Goal: Use online tool/utility: Use online tool/utility

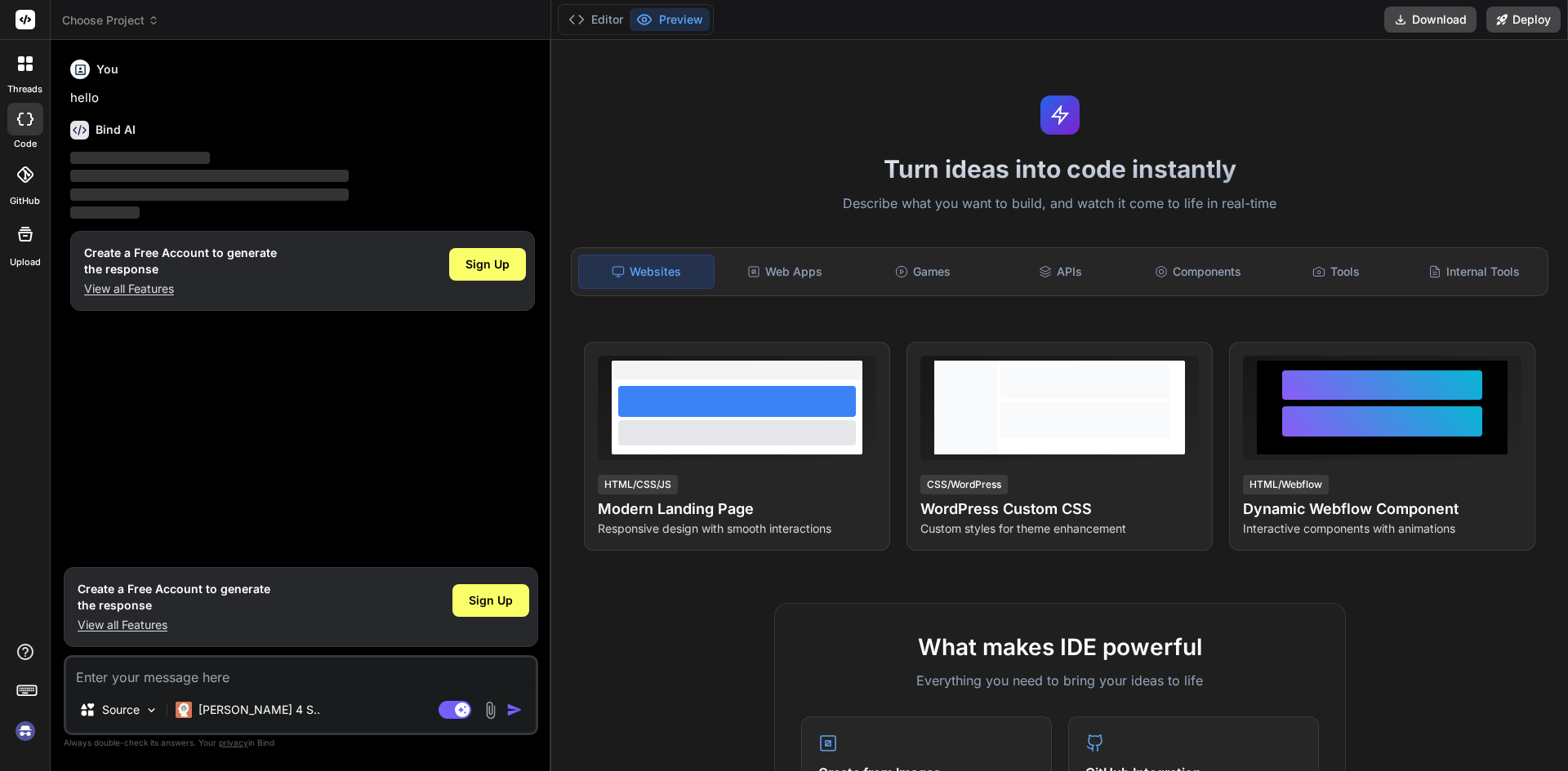
click at [25, 733] on img at bounding box center [25, 731] width 28 height 28
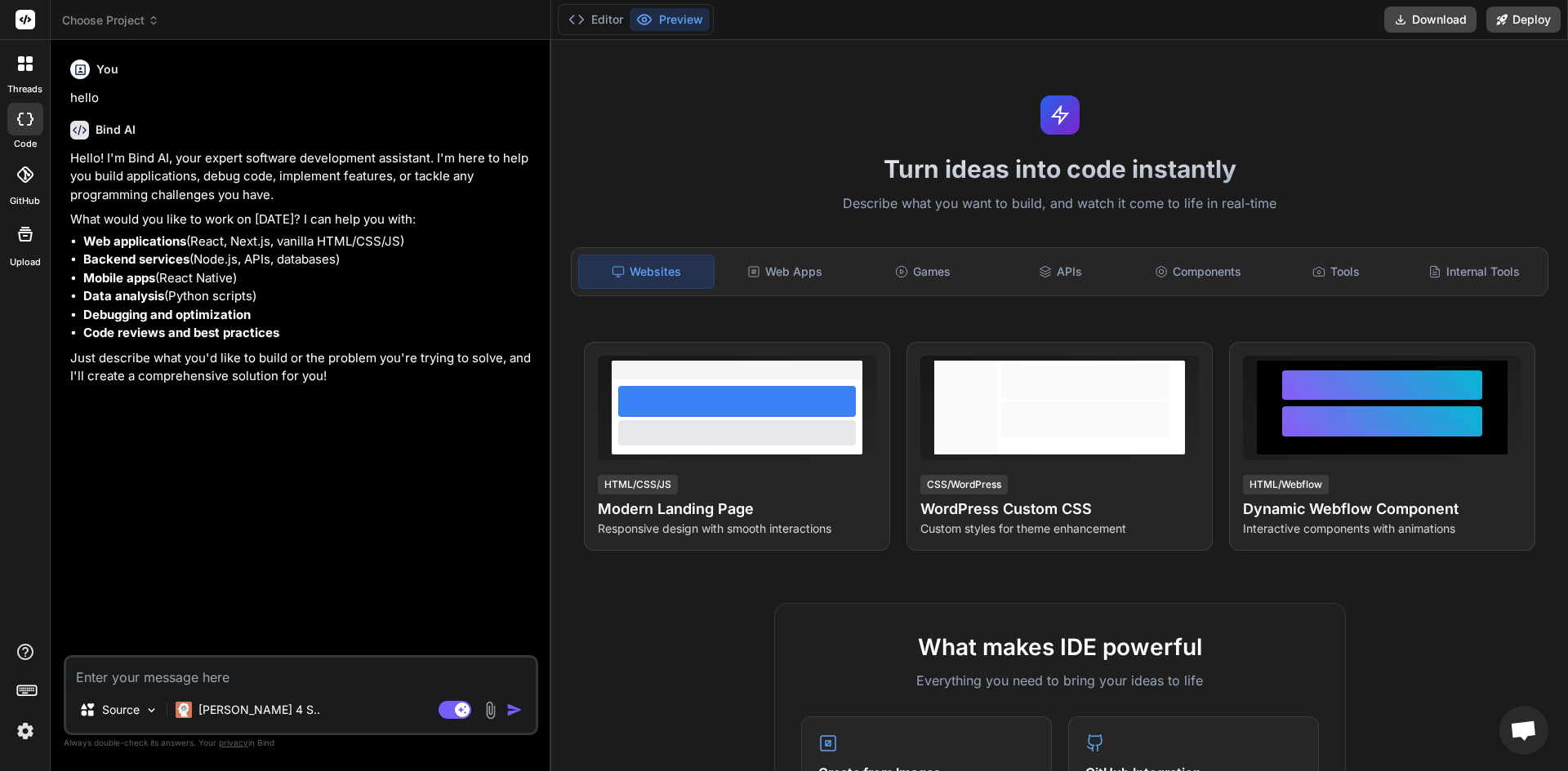
type textarea "x"
click at [28, 62] on icon at bounding box center [29, 60] width 7 height 7
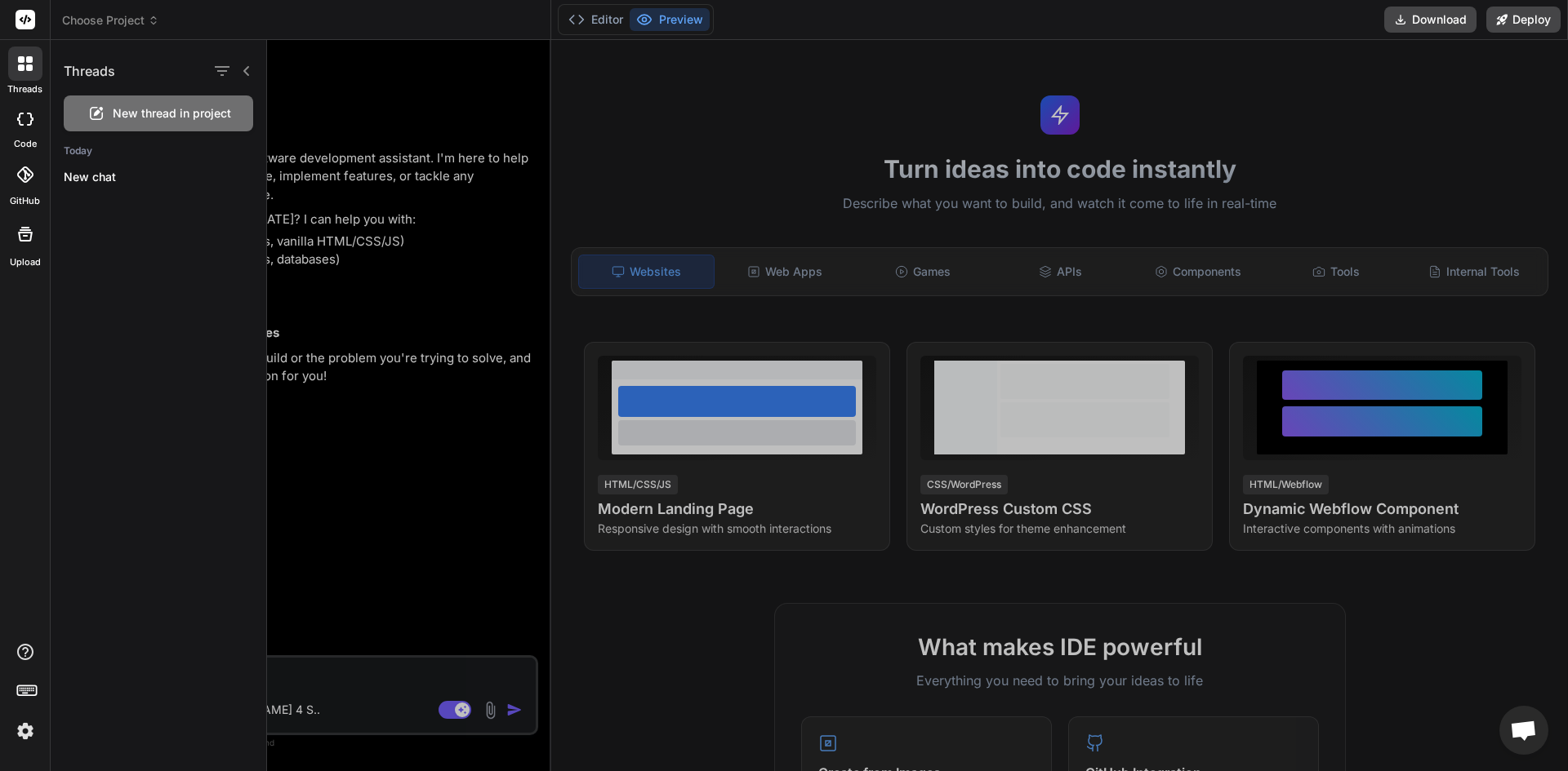
click at [470, 203] on div at bounding box center [918, 406] width 1301 height 732
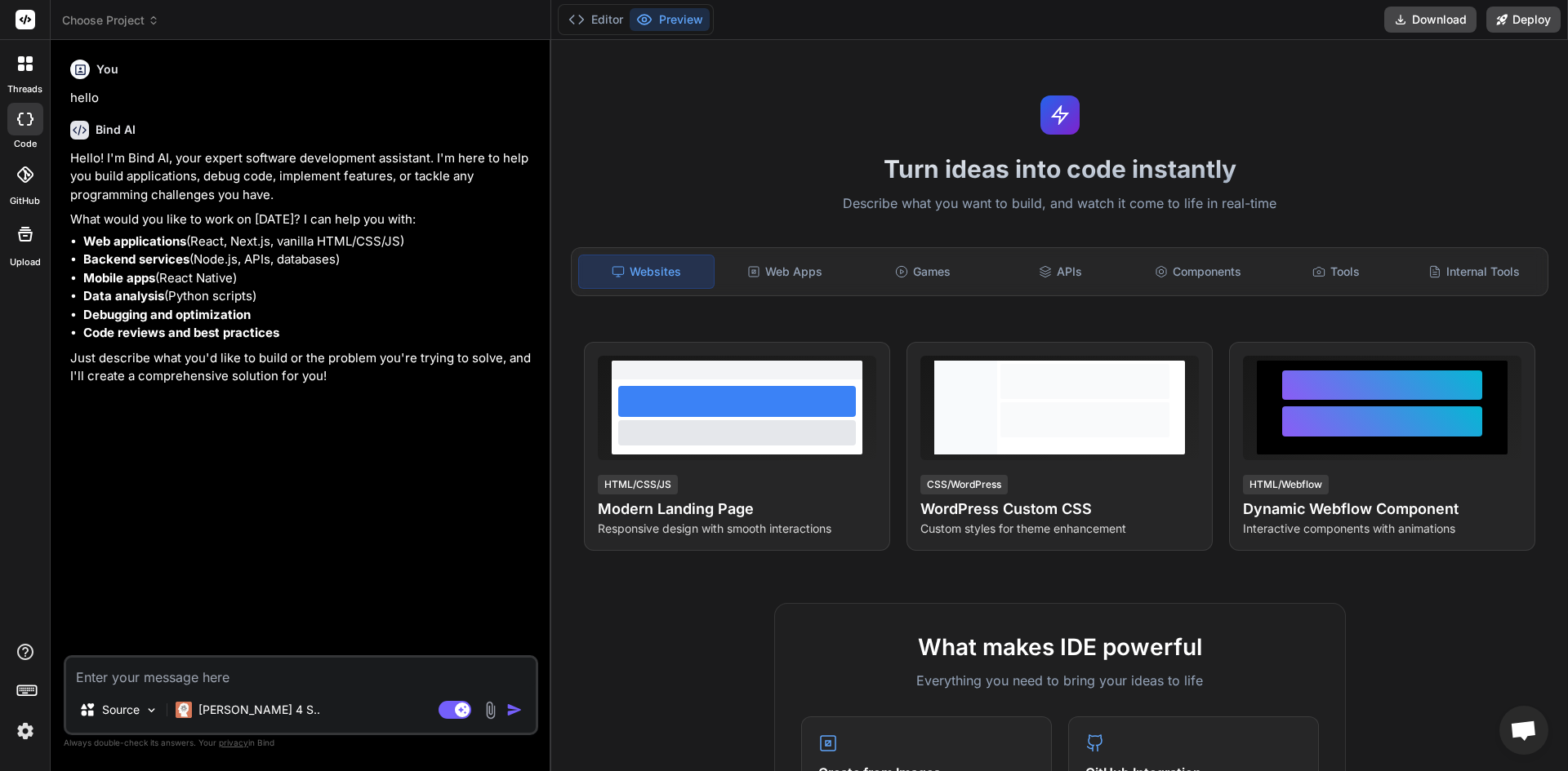
click at [20, 734] on img at bounding box center [25, 731] width 28 height 28
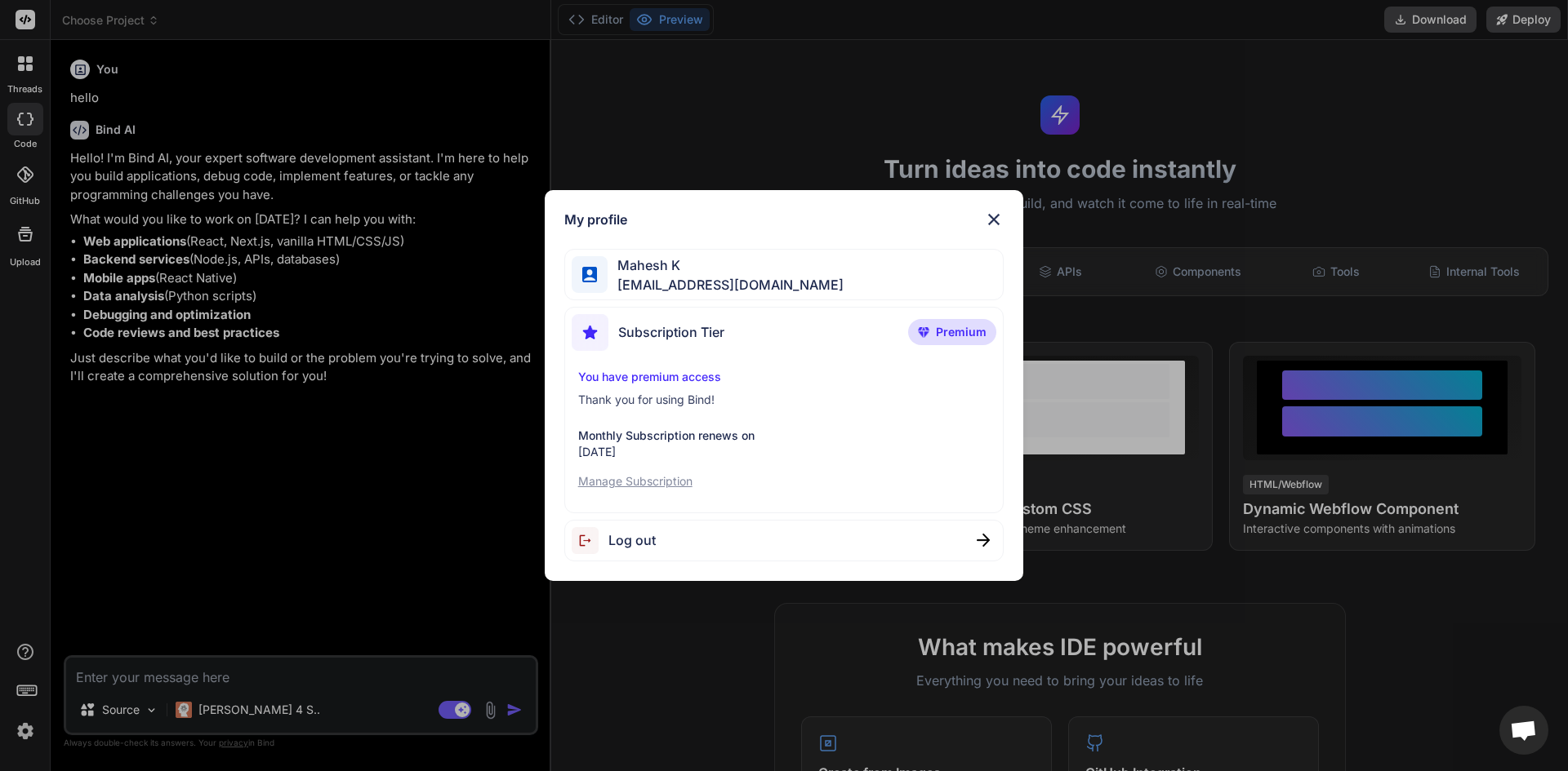
click at [995, 222] on img at bounding box center [994, 219] width 19 height 19
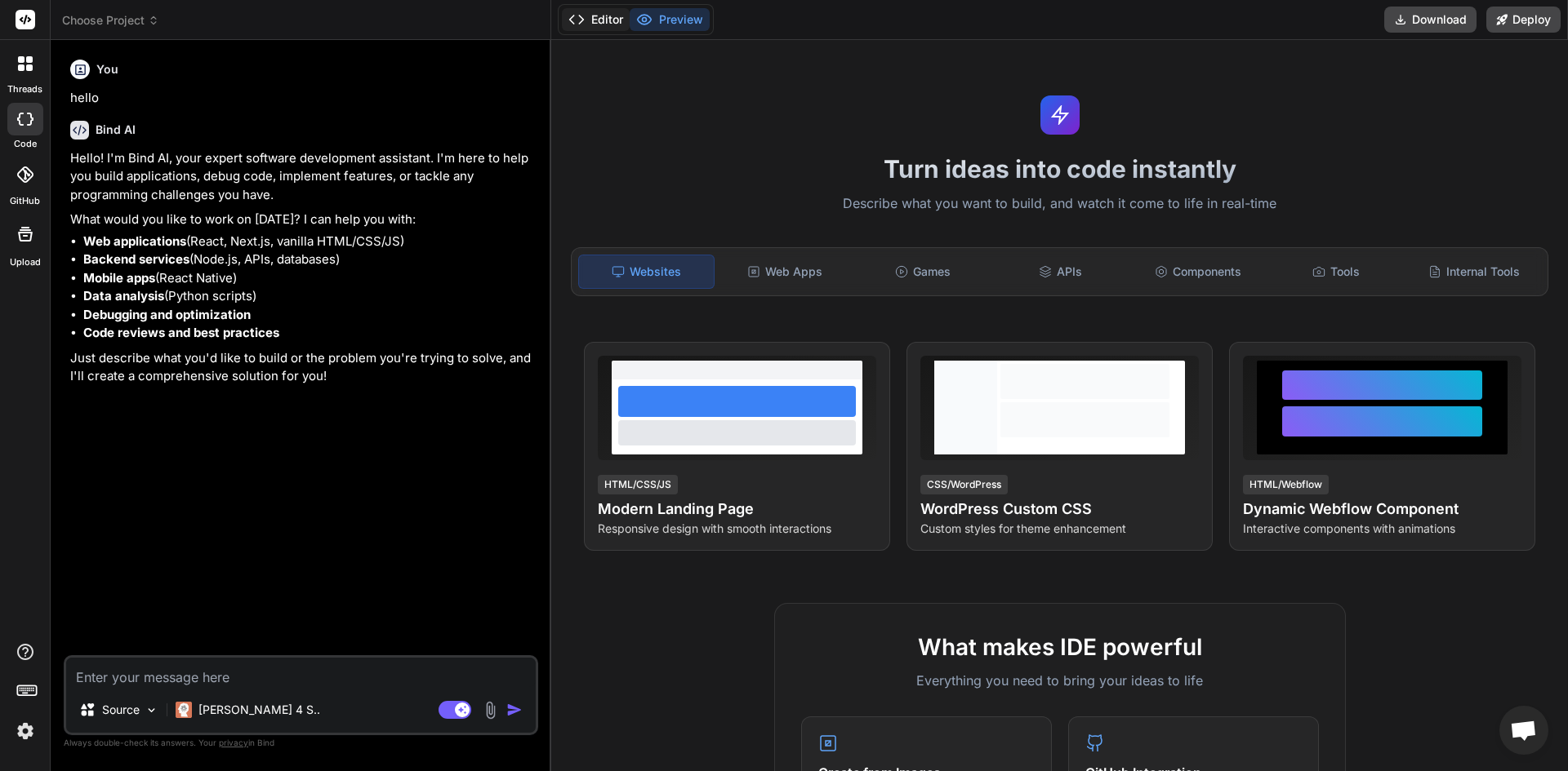
click at [591, 20] on button "Editor" at bounding box center [595, 19] width 67 height 23
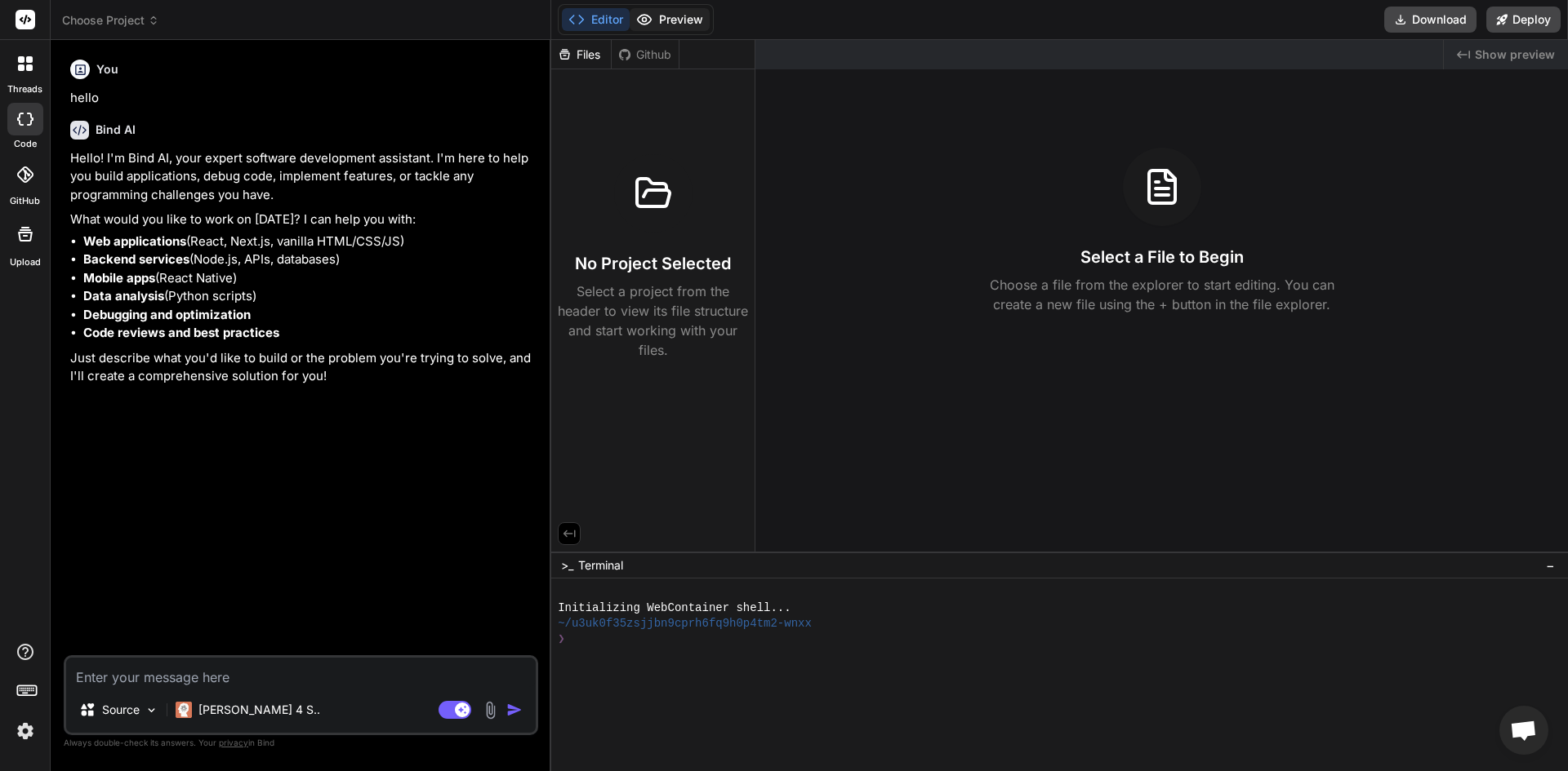
click at [657, 14] on button "Preview" at bounding box center [670, 19] width 80 height 23
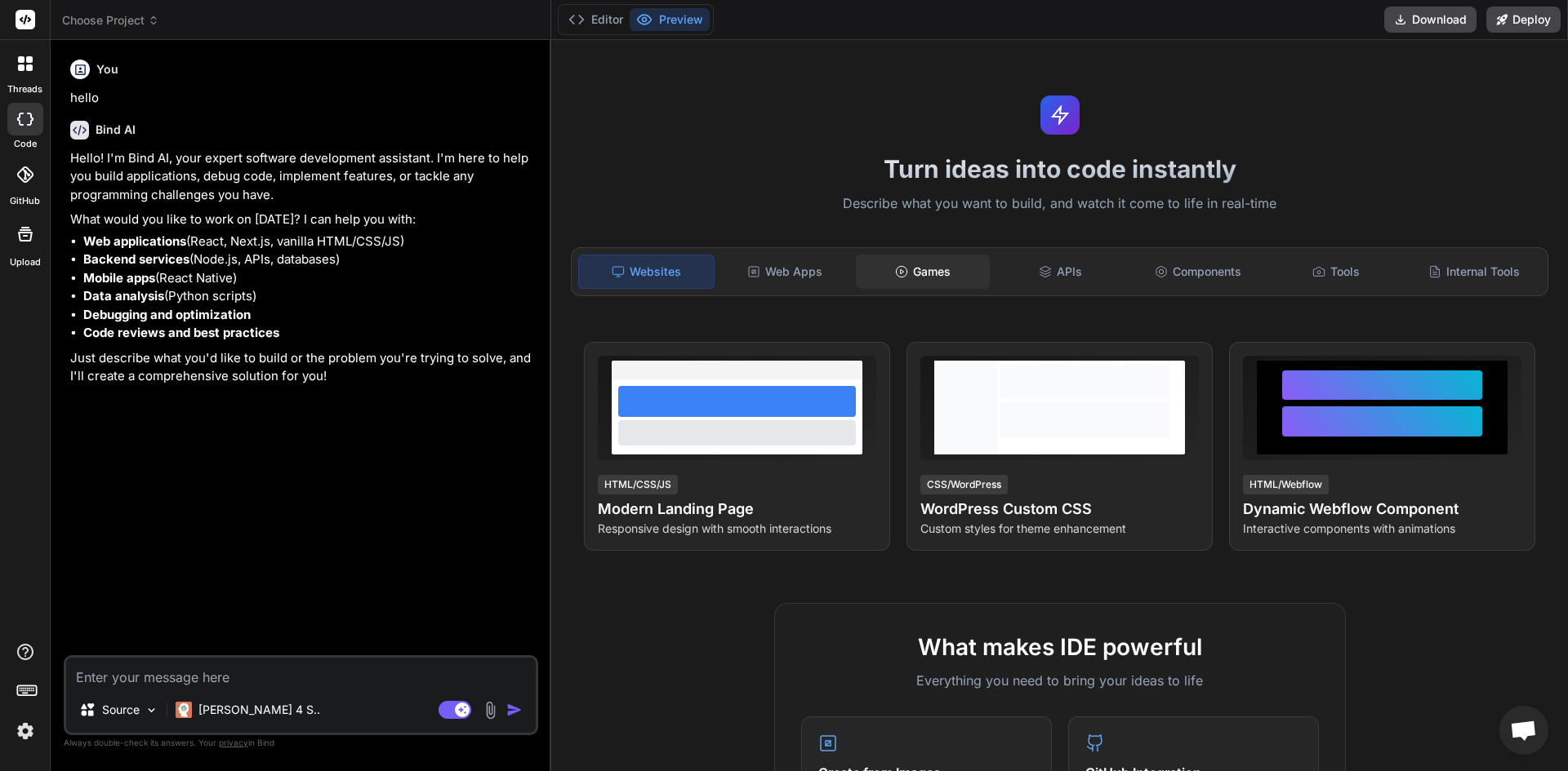
click at [913, 262] on div "Games" at bounding box center [923, 272] width 135 height 35
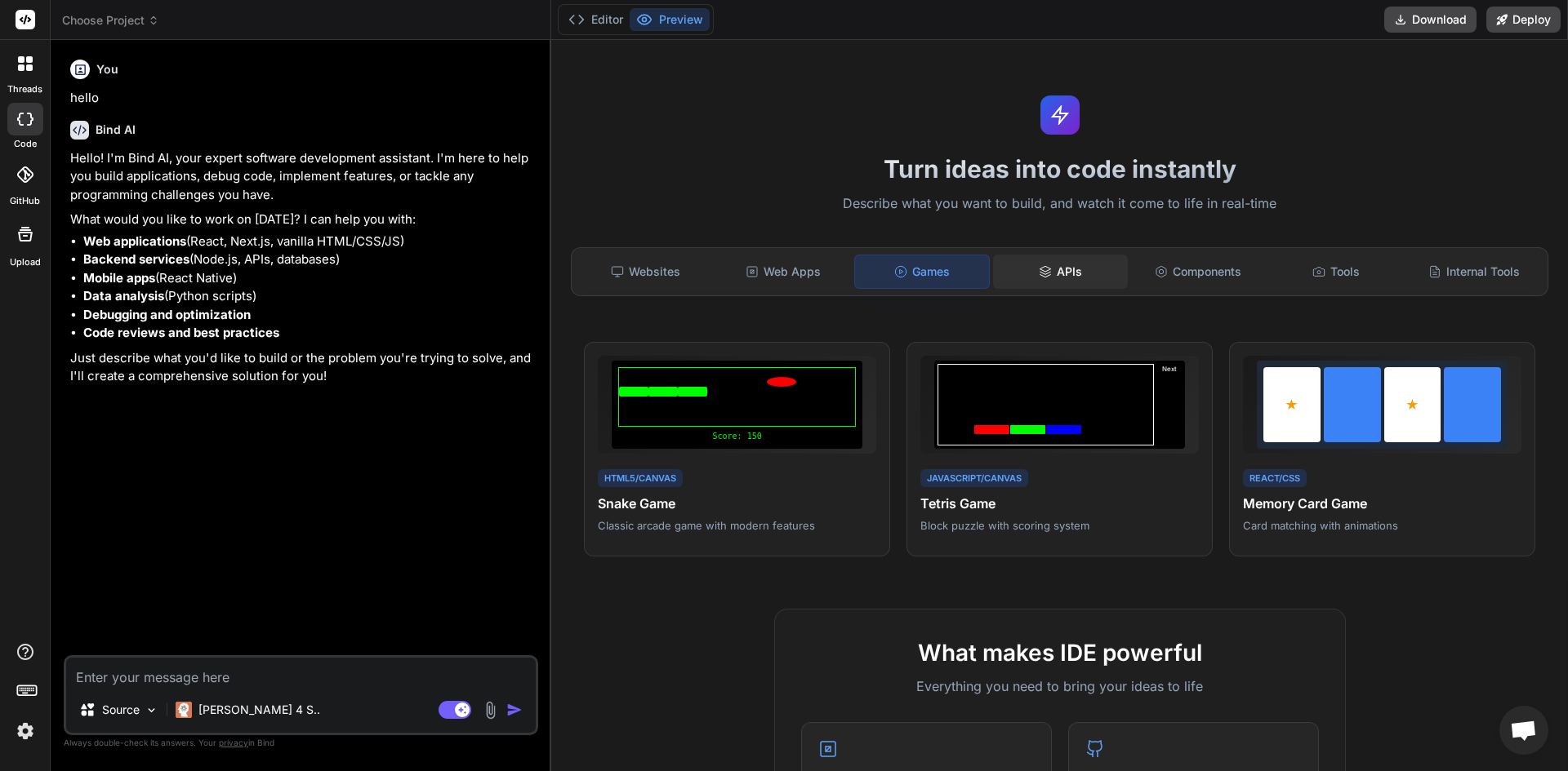
click at [1063, 267] on div "APIs" at bounding box center [1060, 272] width 135 height 35
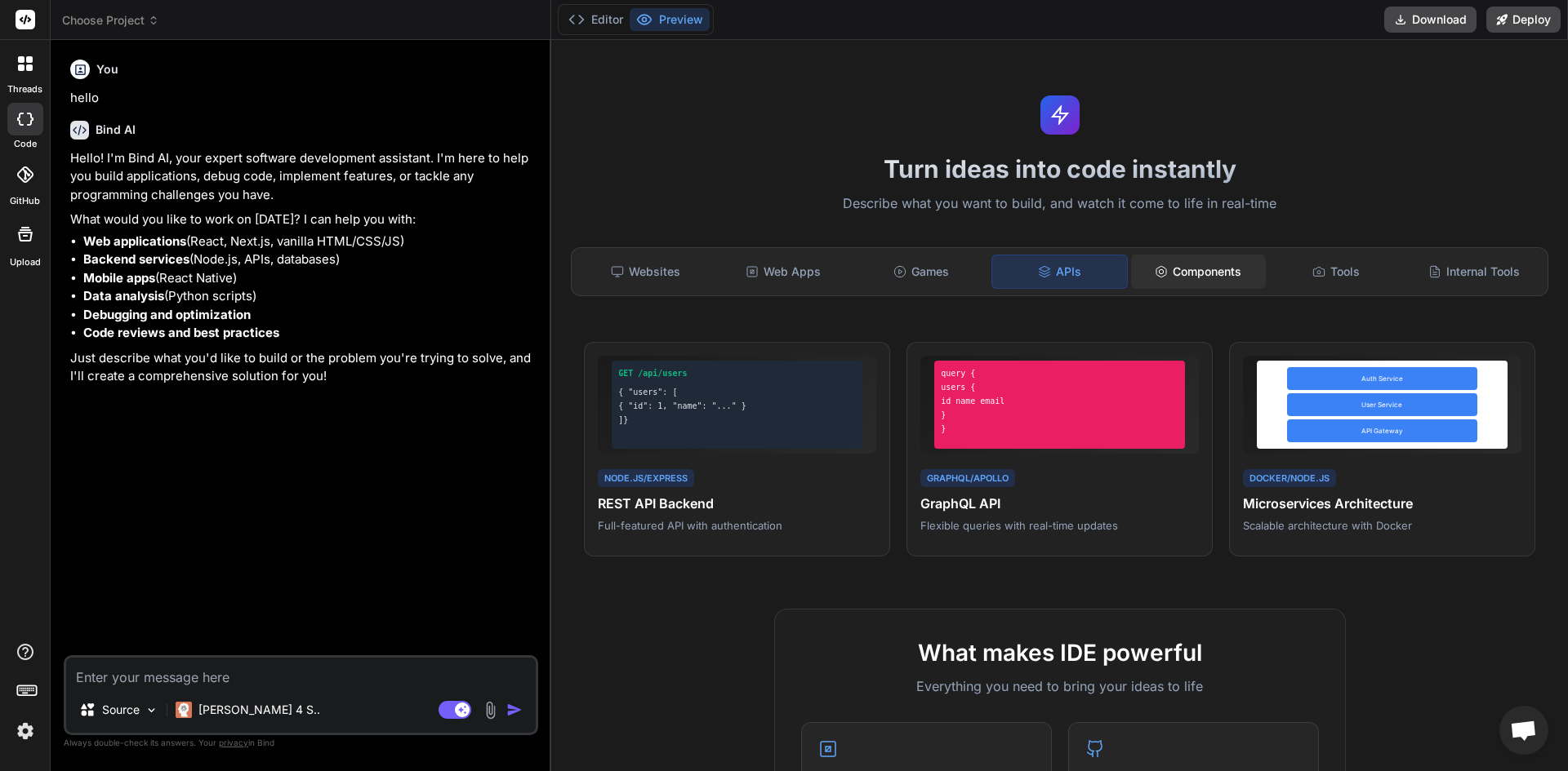
click at [1208, 273] on div "Components" at bounding box center [1199, 272] width 135 height 35
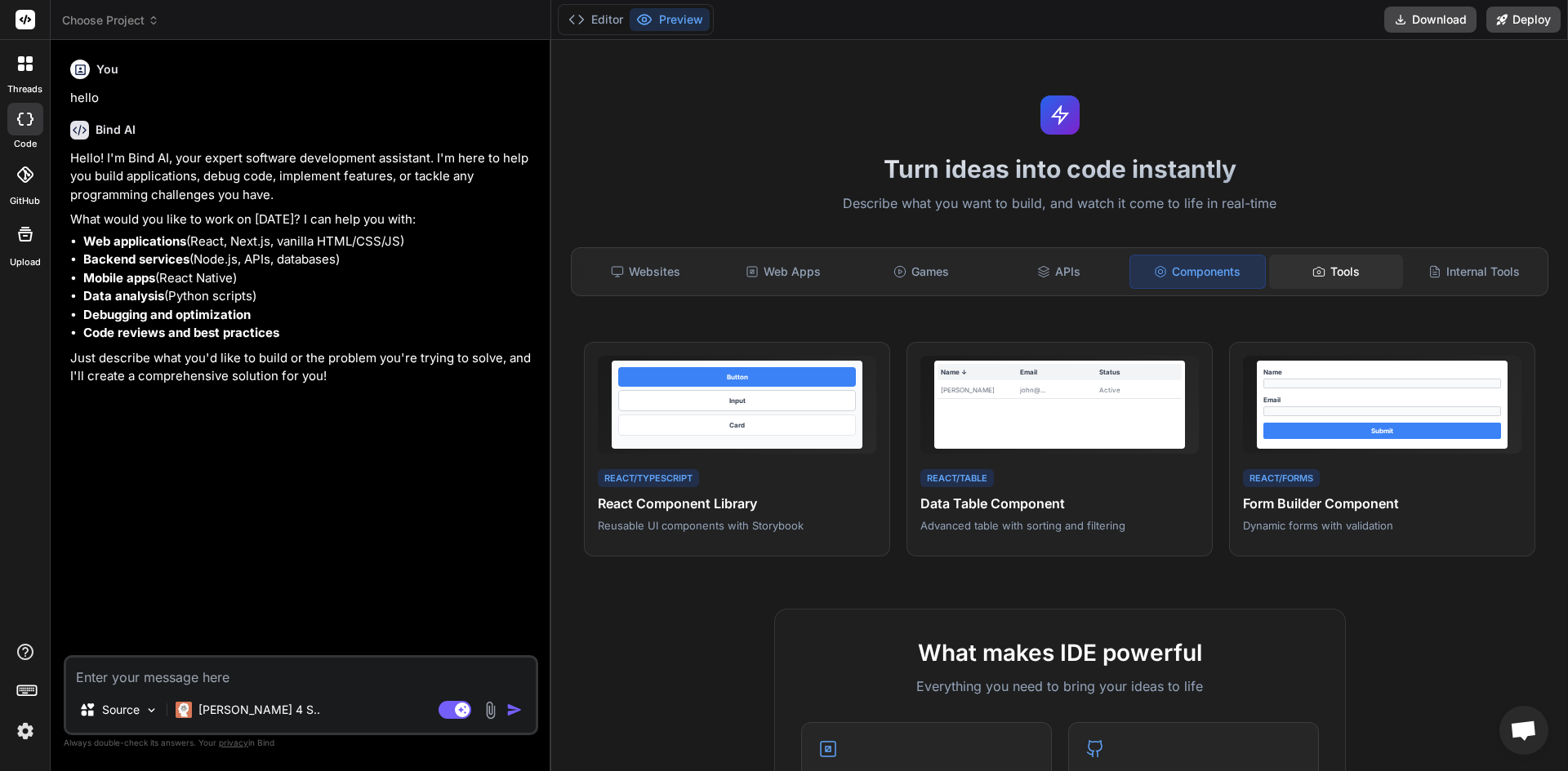
click at [1338, 284] on div "Tools" at bounding box center [1336, 272] width 135 height 35
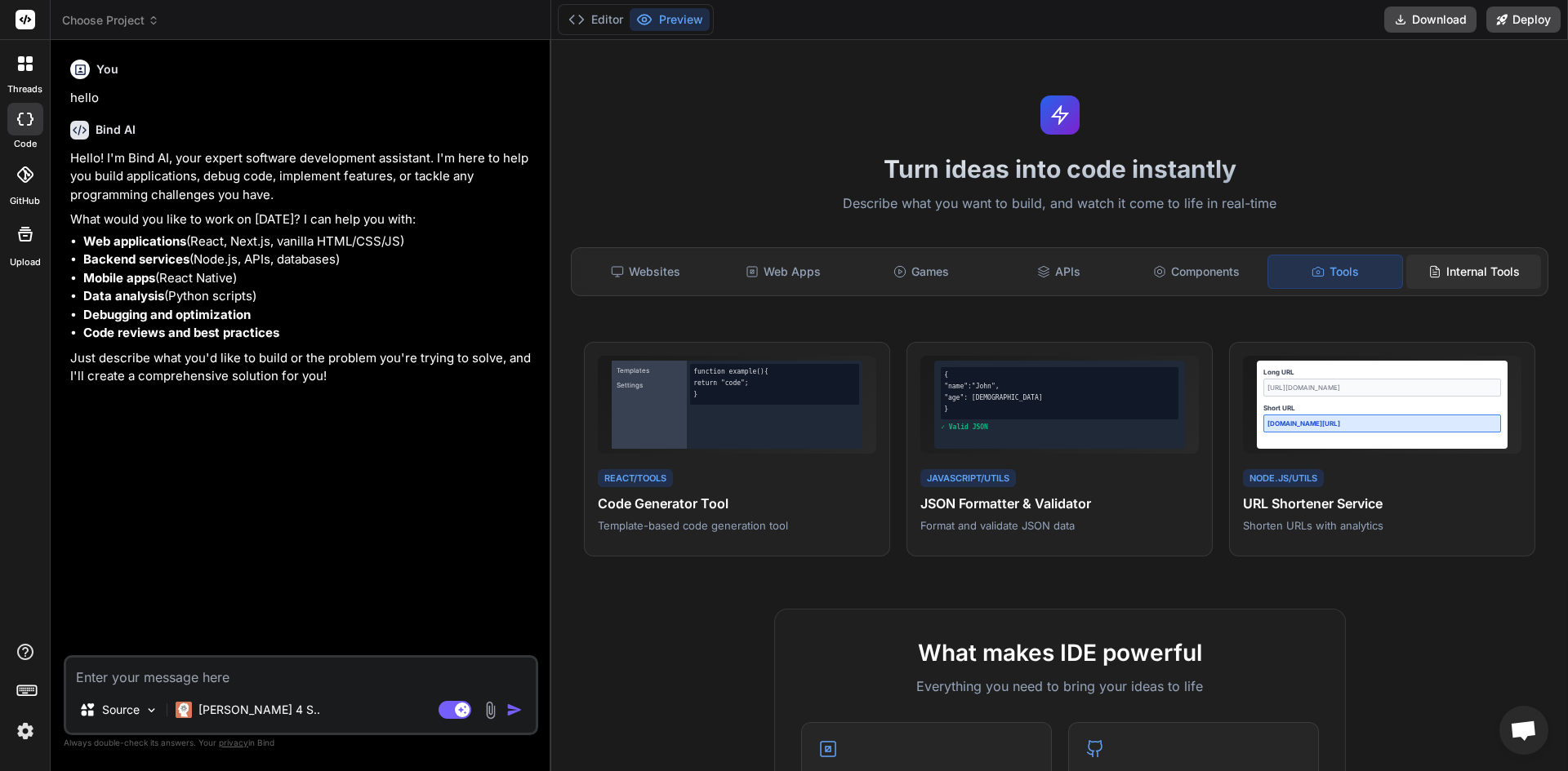
click at [1493, 273] on div "Internal Tools" at bounding box center [1474, 272] width 135 height 35
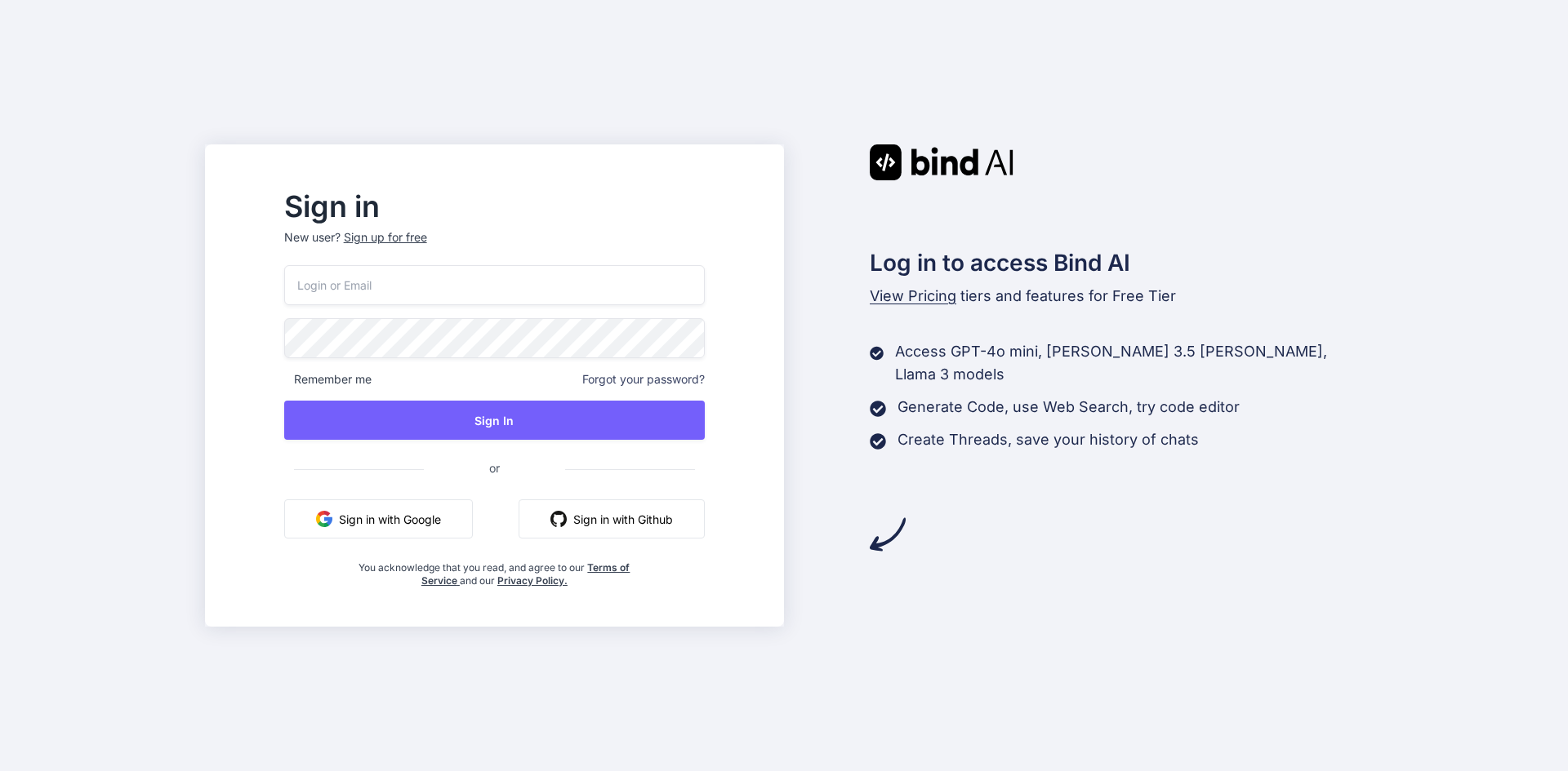
click at [428, 518] on button "Sign in with Google" at bounding box center [378, 519] width 189 height 39
